Goal: Transaction & Acquisition: Book appointment/travel/reservation

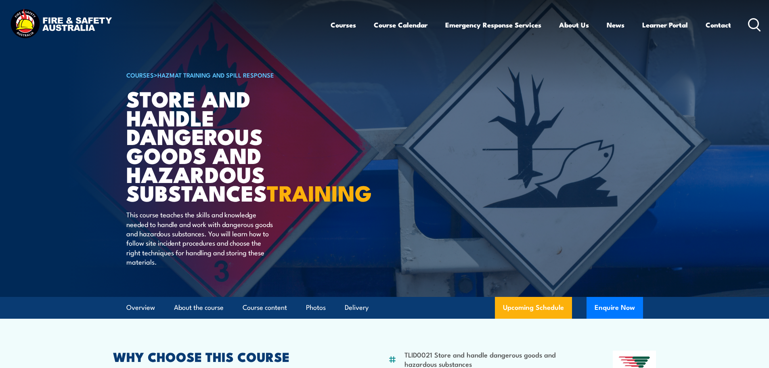
click at [753, 21] on icon at bounding box center [754, 24] width 13 height 13
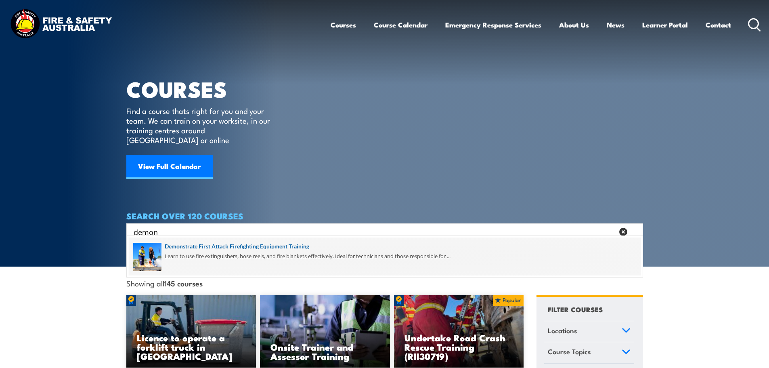
type input "demon"
click at [217, 240] on span at bounding box center [385, 256] width 512 height 38
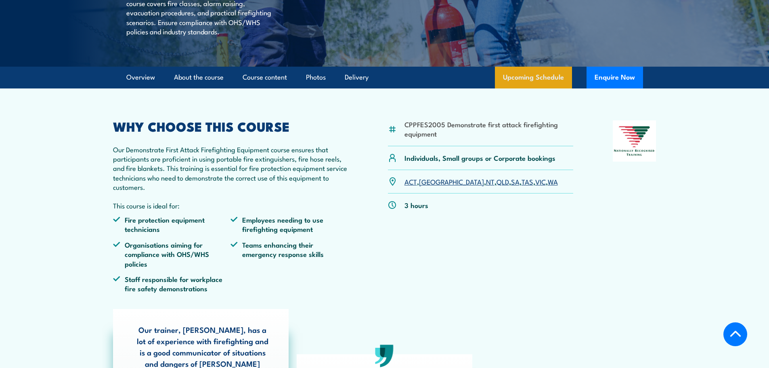
click at [532, 88] on link "Upcoming Schedule" at bounding box center [533, 78] width 77 height 22
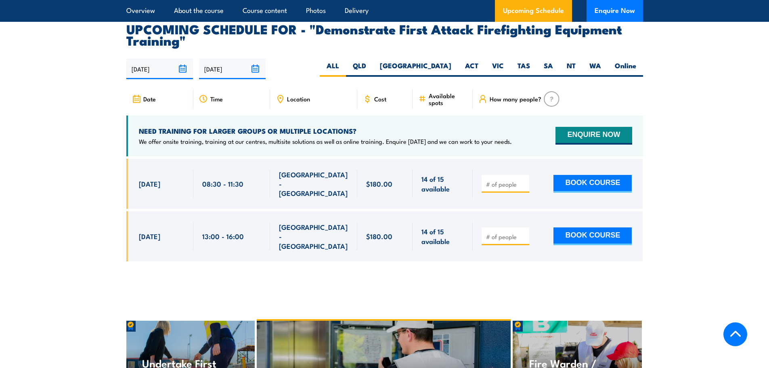
scroll to position [1463, 0]
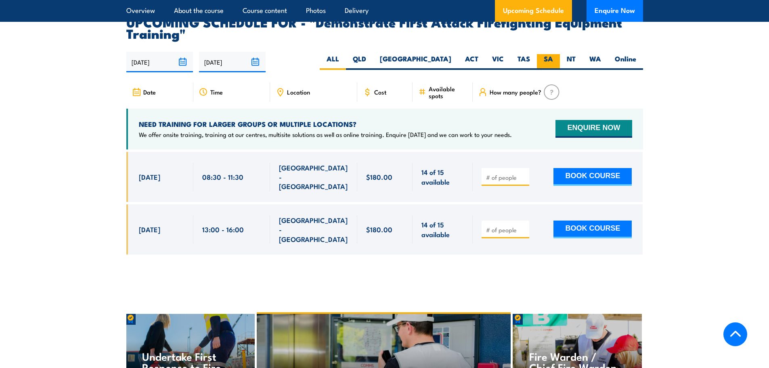
click at [544, 54] on label "SA" at bounding box center [548, 62] width 23 height 16
click at [553, 54] on input "SA" at bounding box center [555, 56] width 5 height 5
radio input "true"
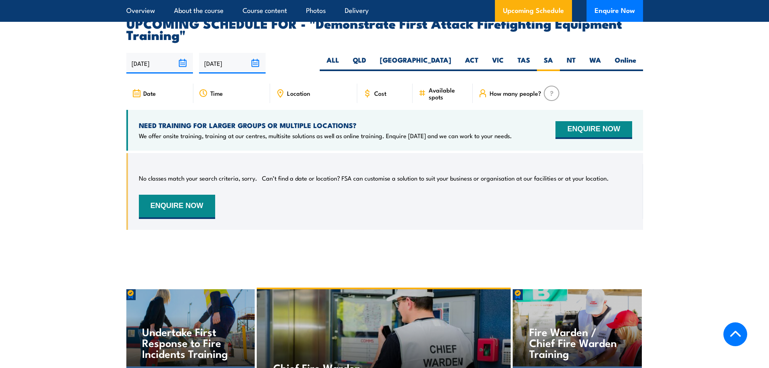
scroll to position [1463, 0]
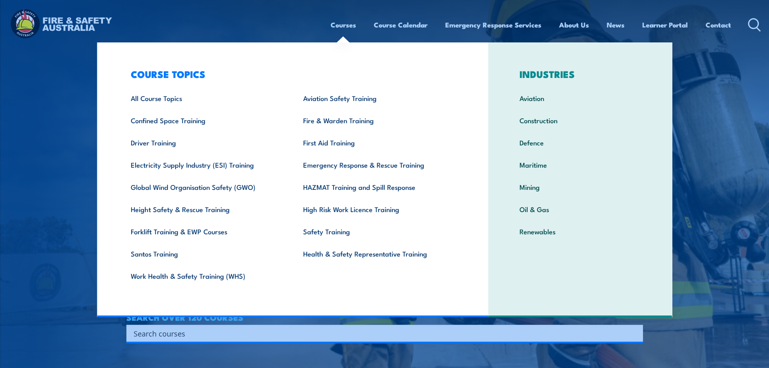
click at [337, 27] on link "Courses" at bounding box center [342, 24] width 25 height 21
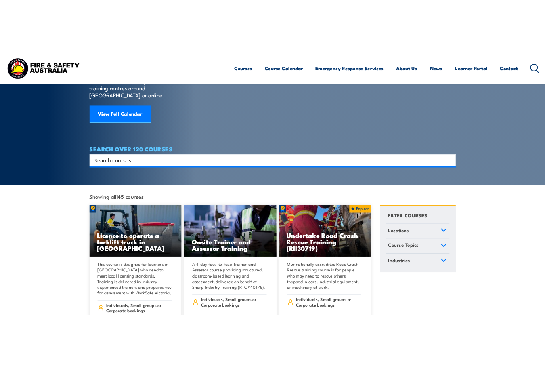
scroll to position [81, 0]
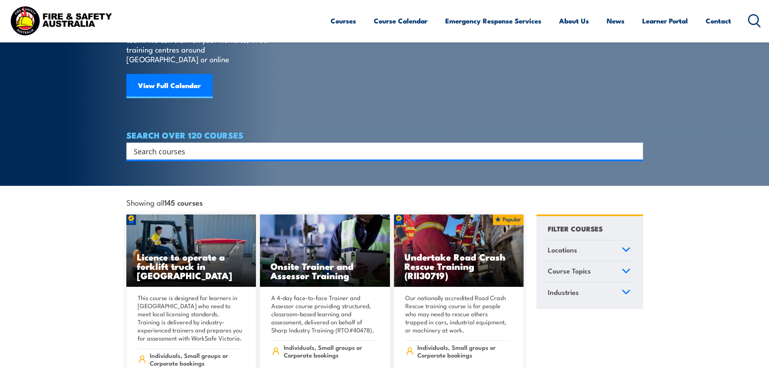
click at [295, 145] on input "Search input" at bounding box center [379, 151] width 491 height 12
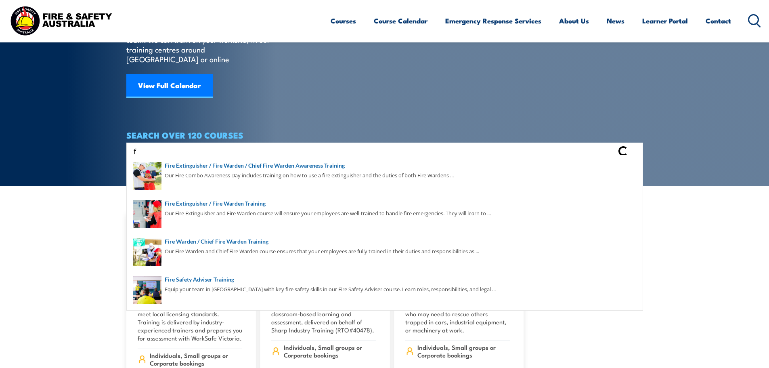
type input "f"
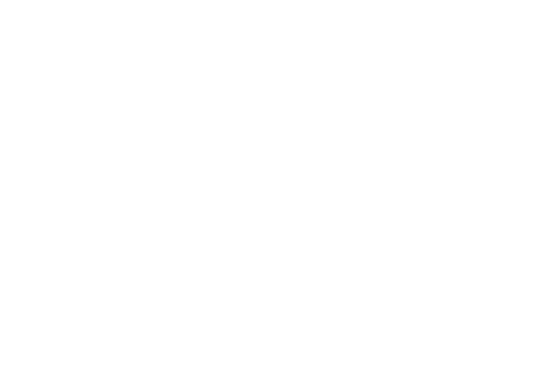
scroll to position [0, 0]
click at [407, 63] on html at bounding box center [387, 184] width 775 height 368
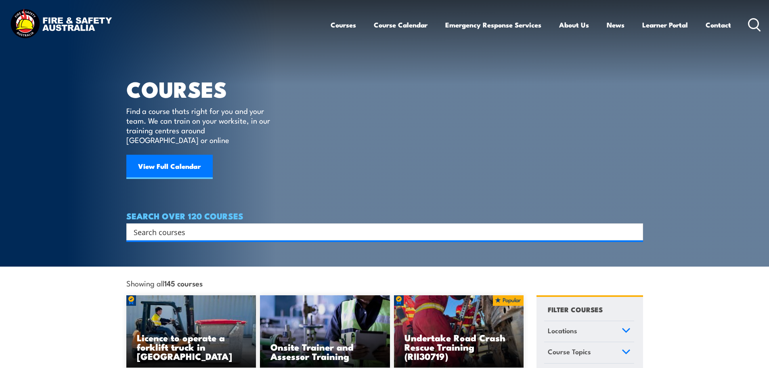
click at [197, 226] on input "Search input" at bounding box center [379, 232] width 491 height 12
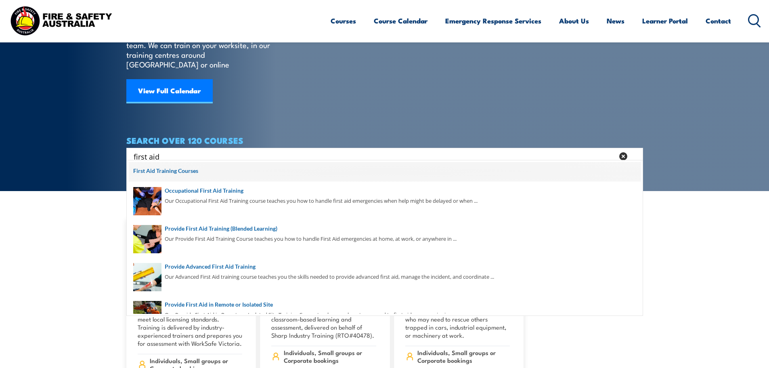
scroll to position [81, 0]
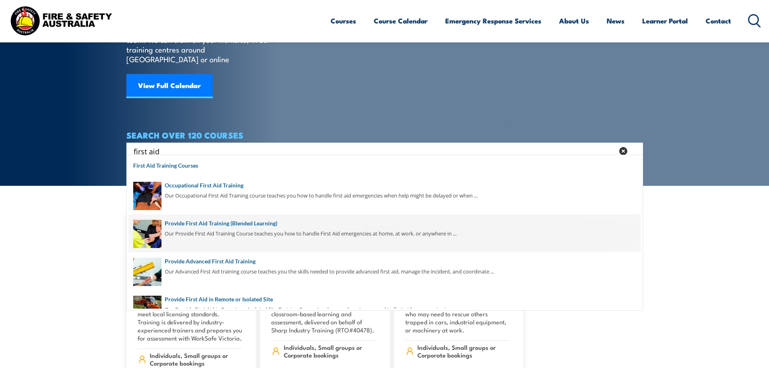
type input "first aid"
click at [265, 231] on span at bounding box center [385, 233] width 512 height 38
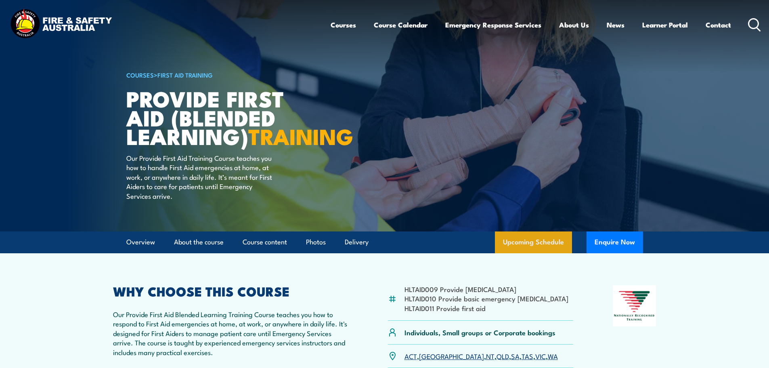
click at [531, 253] on link "Upcoming Schedule" at bounding box center [533, 242] width 77 height 22
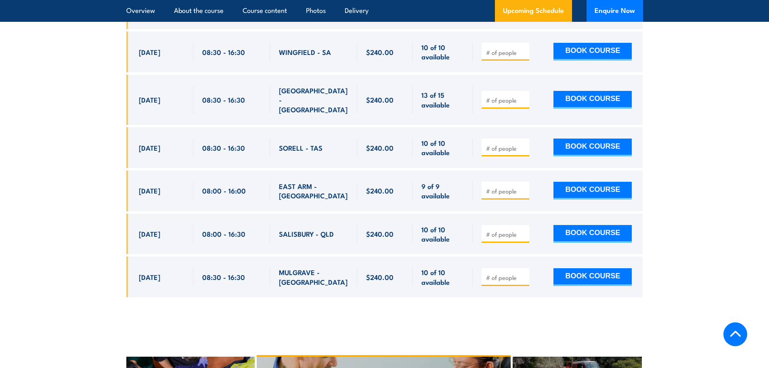
scroll to position [3213, 0]
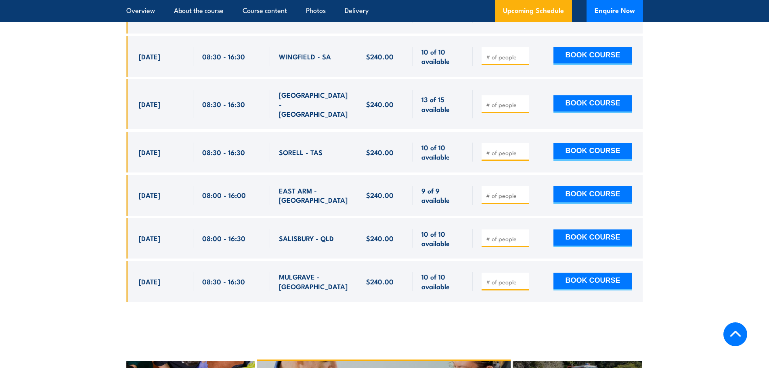
click at [500, 261] on div at bounding box center [557, 281] width 170 height 41
click at [499, 276] on span at bounding box center [505, 280] width 42 height 9
click at [500, 278] on input "number" at bounding box center [506, 282] width 40 height 8
type input "1"
click at [582, 272] on button "BOOK COURSE" at bounding box center [592, 281] width 78 height 18
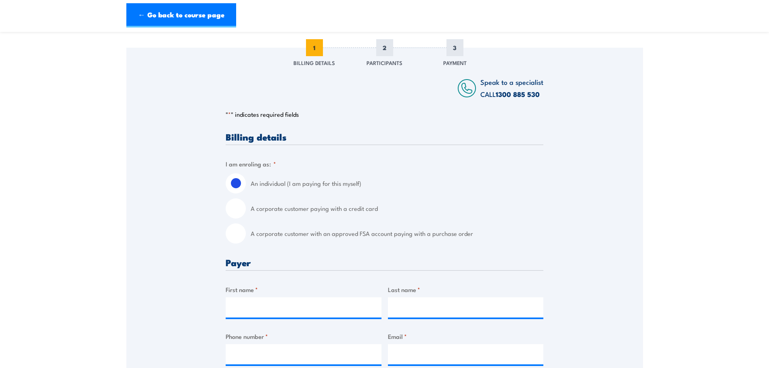
scroll to position [121, 0]
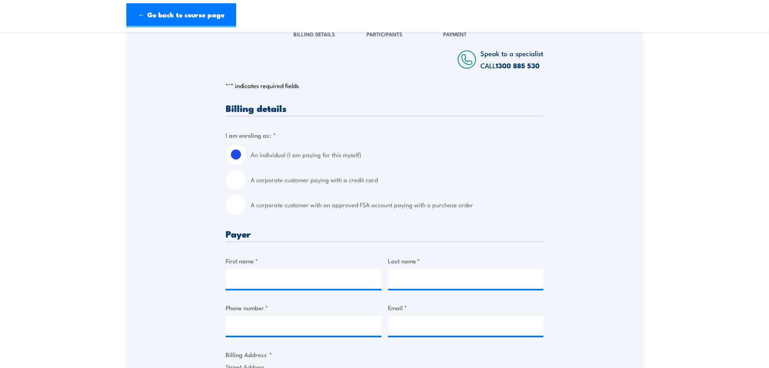
click at [285, 188] on label "A corporate customer paying with a credit card" at bounding box center [397, 179] width 292 height 20
click at [246, 188] on input "A corporate customer paying with a credit card" at bounding box center [236, 179] width 20 height 20
radio input "true"
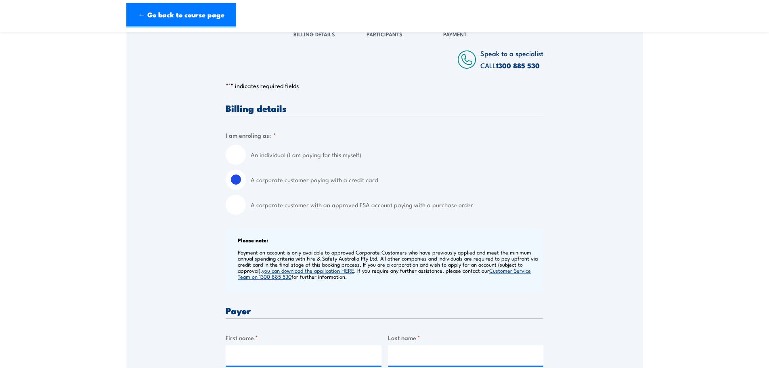
click at [273, 207] on label "A corporate customer with an approved FSA account paying with a purchase order" at bounding box center [397, 204] width 292 height 20
click at [246, 207] on input "A corporate customer with an approved FSA account paying with a purchase order" at bounding box center [236, 204] width 20 height 20
radio input "true"
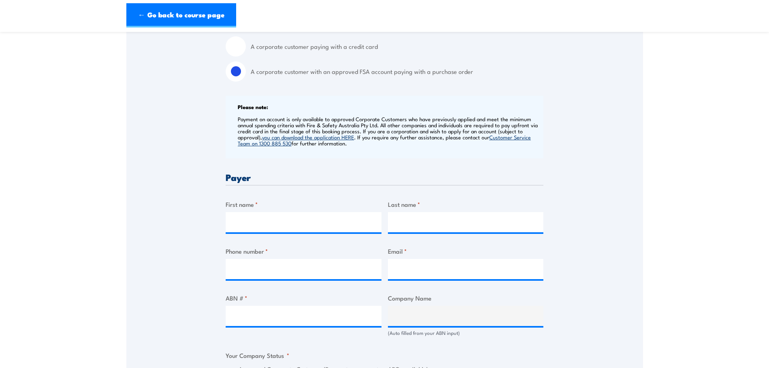
scroll to position [363, 0]
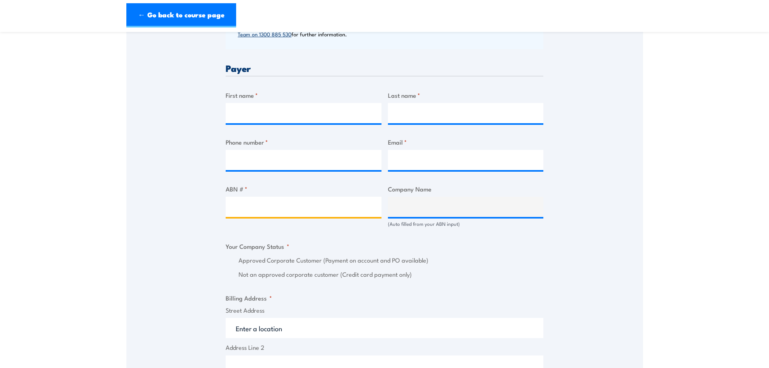
click at [276, 213] on input "ABN # *" at bounding box center [304, 206] width 156 height 20
paste input "30097144842"
type input "30097144842"
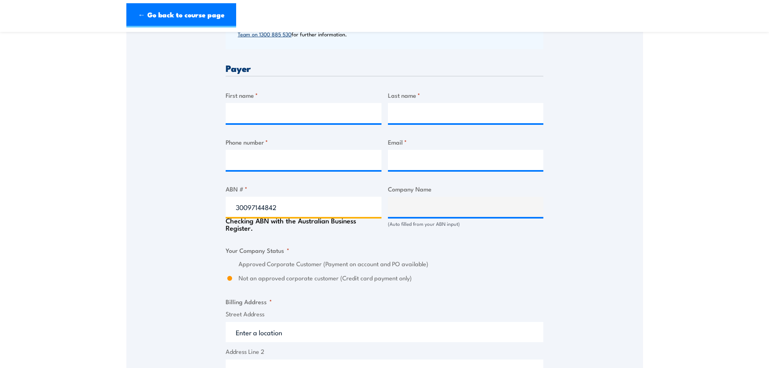
type input "M.F.E. SERVICES PTY LTD"
radio input "true"
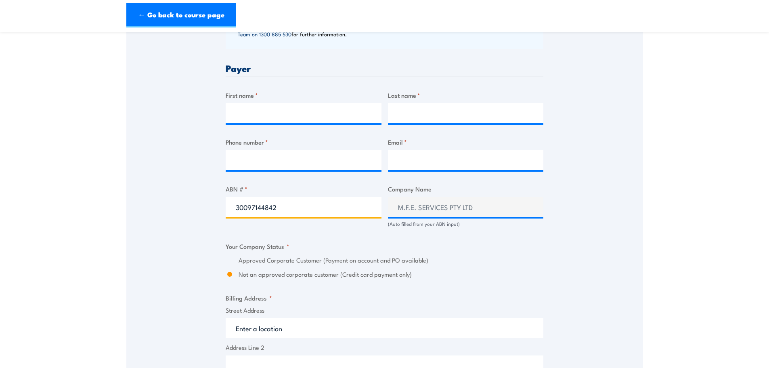
drag, startPoint x: 333, startPoint y: 210, endPoint x: 200, endPoint y: 203, distance: 133.7
click at [200, 203] on div "Speak to a specialist CALL [PHONE_NUMBER] CALL [PHONE_NUMBER] " * " indicates r…" at bounding box center [384, 243] width 516 height 932
paste input "54281755117"
type input "54281755117"
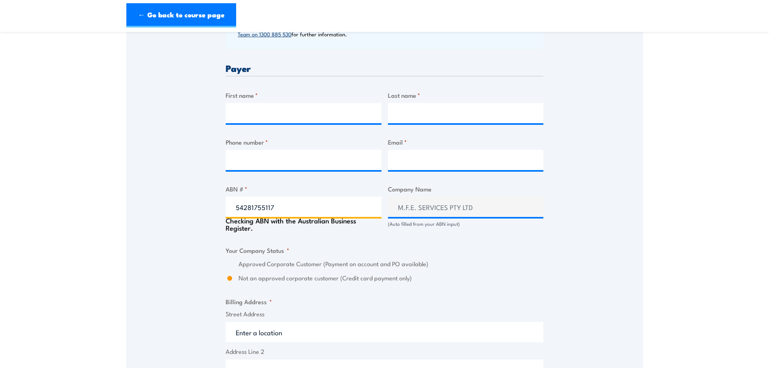
type input "The Trustee for [DEMOGRAPHIC_DATA] Cemeteries & Crematoria Trust"
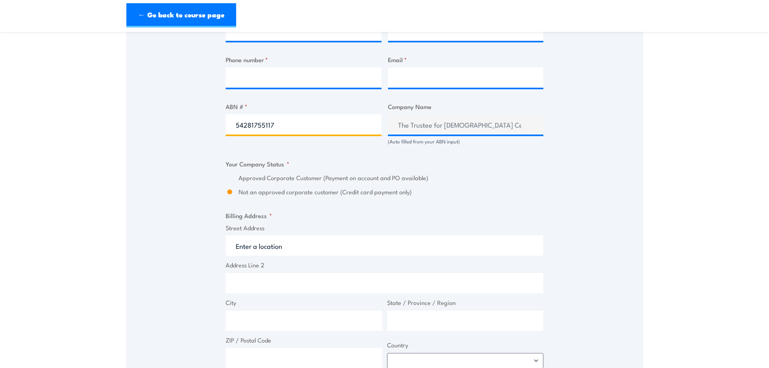
scroll to position [444, 0]
drag, startPoint x: 314, startPoint y: 128, endPoint x: 136, endPoint y: 129, distance: 177.5
click at [136, 129] on div "Speak to a specialist CALL [PHONE_NUMBER] CALL [PHONE_NUMBER] " * " indicates r…" at bounding box center [384, 162] width 516 height 932
paste input "42502786243"
type input "42502786243"
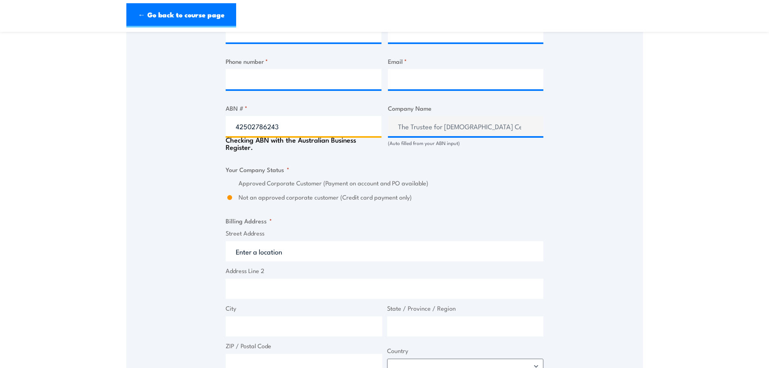
type input "The Trustee for Topend Investment Holdings Trust"
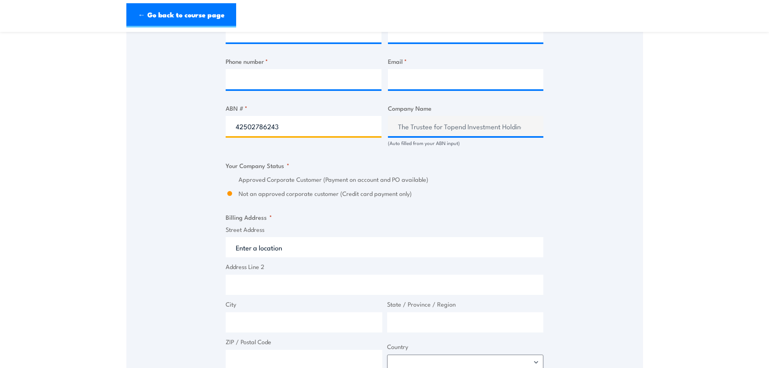
drag, startPoint x: 290, startPoint y: 128, endPoint x: 190, endPoint y: 113, distance: 100.8
click at [190, 113] on div "Speak to a specialist CALL [PHONE_NUMBER] CALL [PHONE_NUMBER] " * " indicates r…" at bounding box center [384, 162] width 516 height 932
paste input "9054094647"
type input "49054094647"
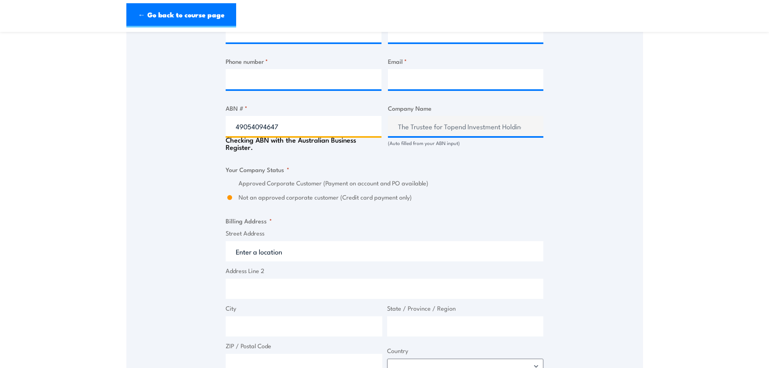
type input "HASTINGS [PERSON_NAME] ([GEOGRAPHIC_DATA]) LIMITED"
radio input "true"
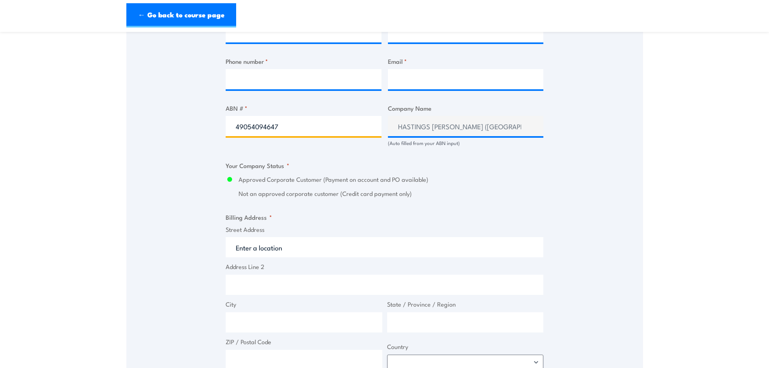
drag, startPoint x: 331, startPoint y: 125, endPoint x: 205, endPoint y: 127, distance: 125.5
click at [205, 127] on div "Speak to a specialist CALL [PHONE_NUMBER] CALL [PHONE_NUMBER] " * " indicates r…" at bounding box center [384, 162] width 516 height 932
paste input "30087651205"
type input "30087651205"
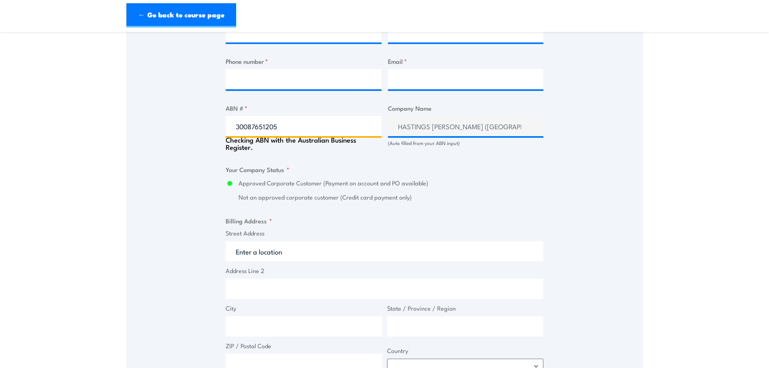
type input "POLICE CREDIT UNION LIMITED"
radio input "true"
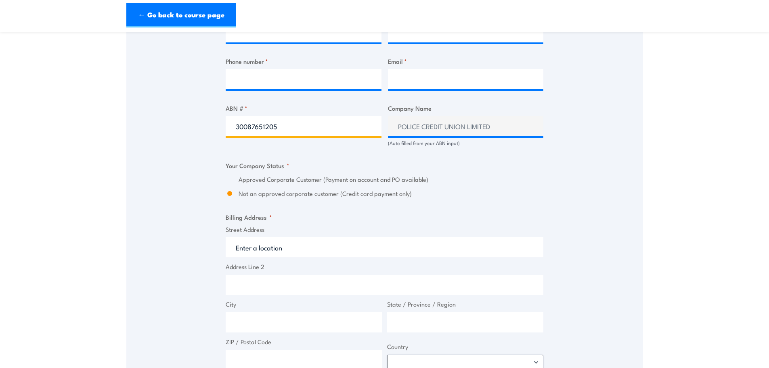
type input "30087651205"
